Goal: Information Seeking & Learning: Learn about a topic

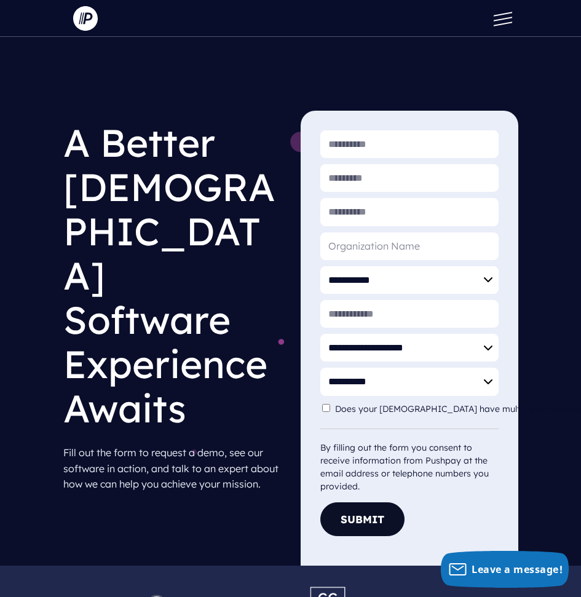
click at [500, 19] on span at bounding box center [502, 19] width 18 height 4
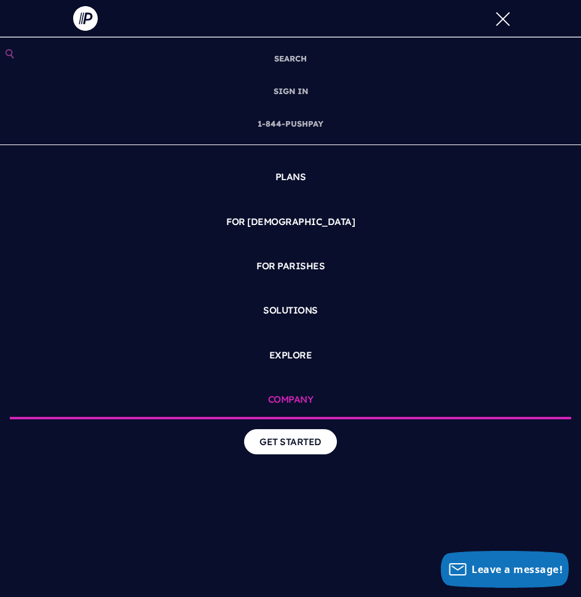
click at [296, 400] on link "COMPANY" at bounding box center [291, 401] width 562 height 37
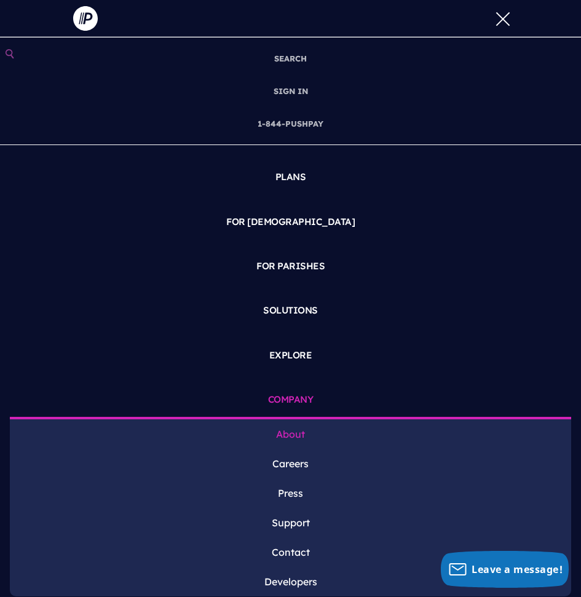
click at [295, 430] on link "About" at bounding box center [291, 435] width 562 height 30
